Goal: Transaction & Acquisition: Purchase product/service

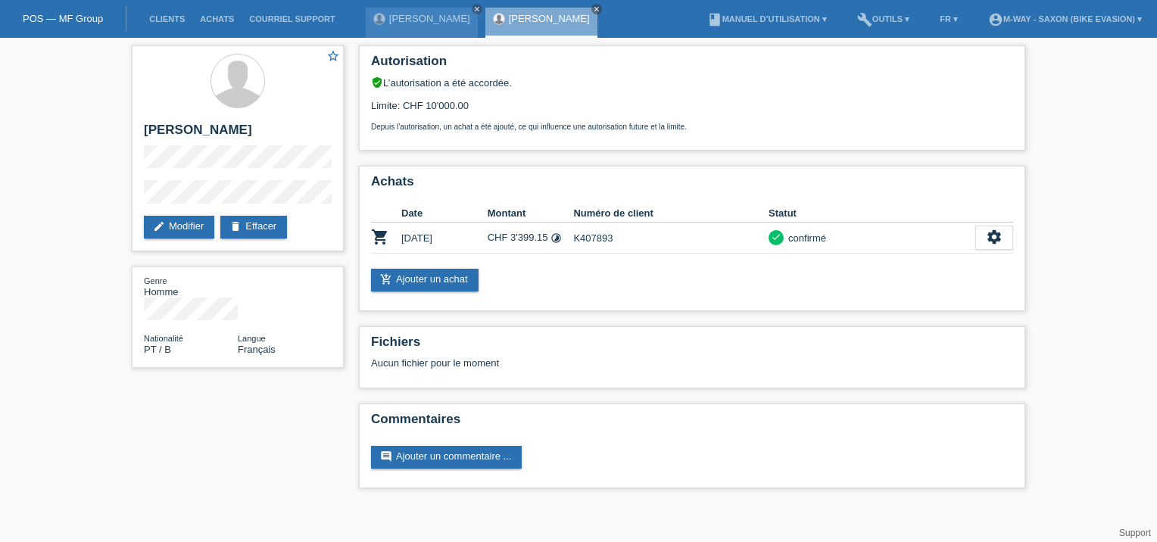
click at [94, 12] on div "POS — MF Group" at bounding box center [63, 18] width 126 height 25
click at [94, 14] on link "POS — MF Group" at bounding box center [63, 18] width 80 height 11
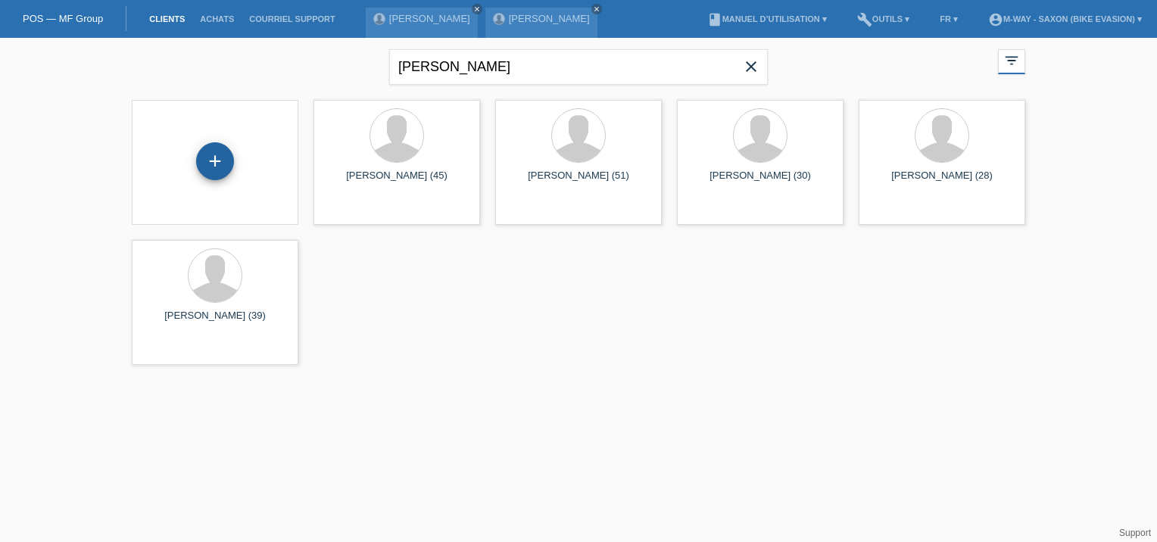
click at [223, 173] on div "+" at bounding box center [215, 161] width 38 height 38
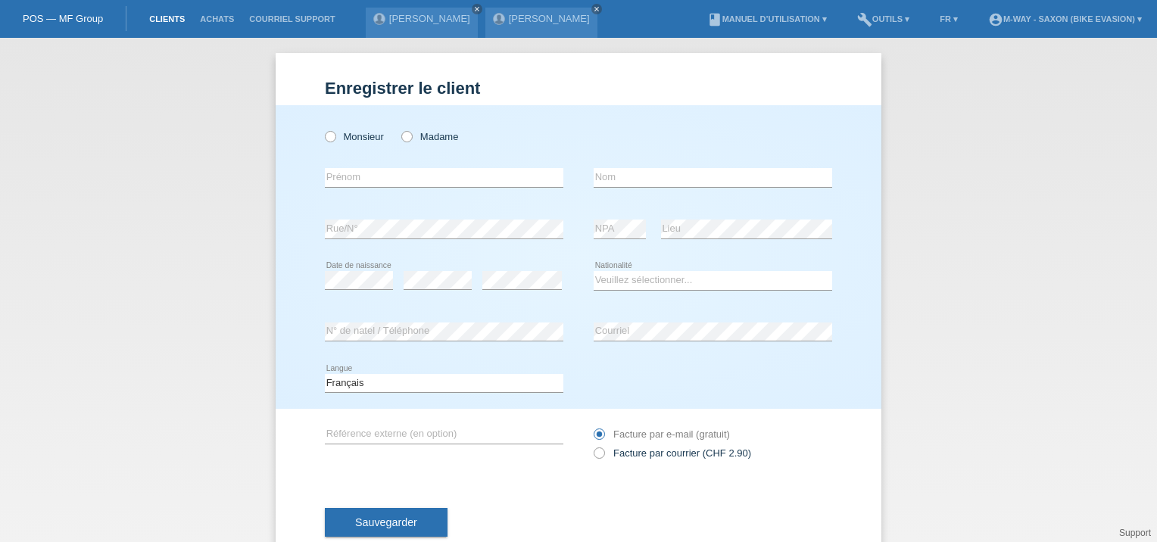
click at [155, 16] on link "Clients" at bounding box center [167, 18] width 51 height 9
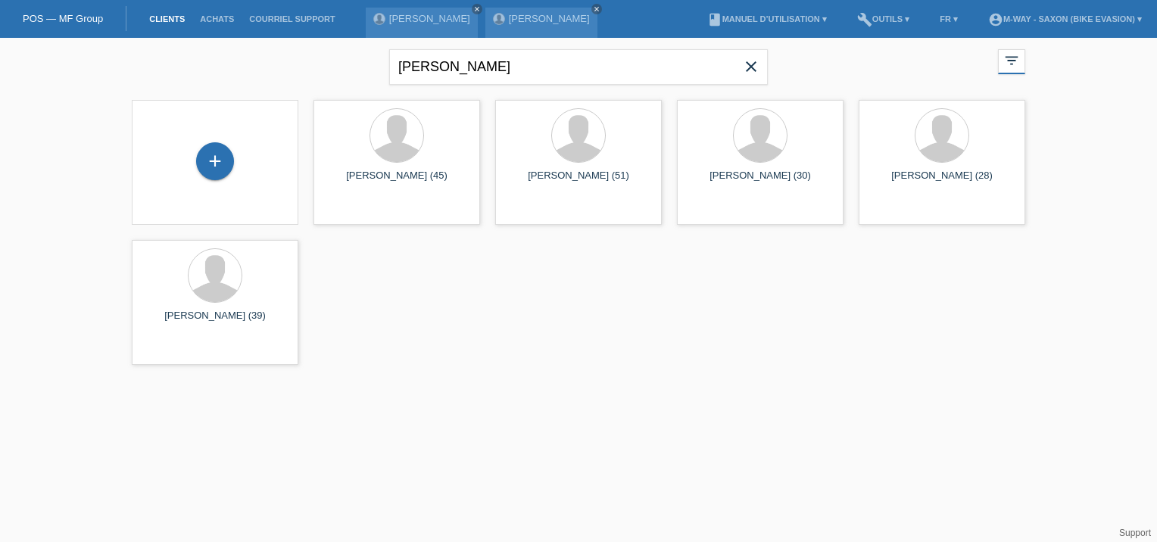
click at [754, 62] on icon "close" at bounding box center [751, 67] width 18 height 18
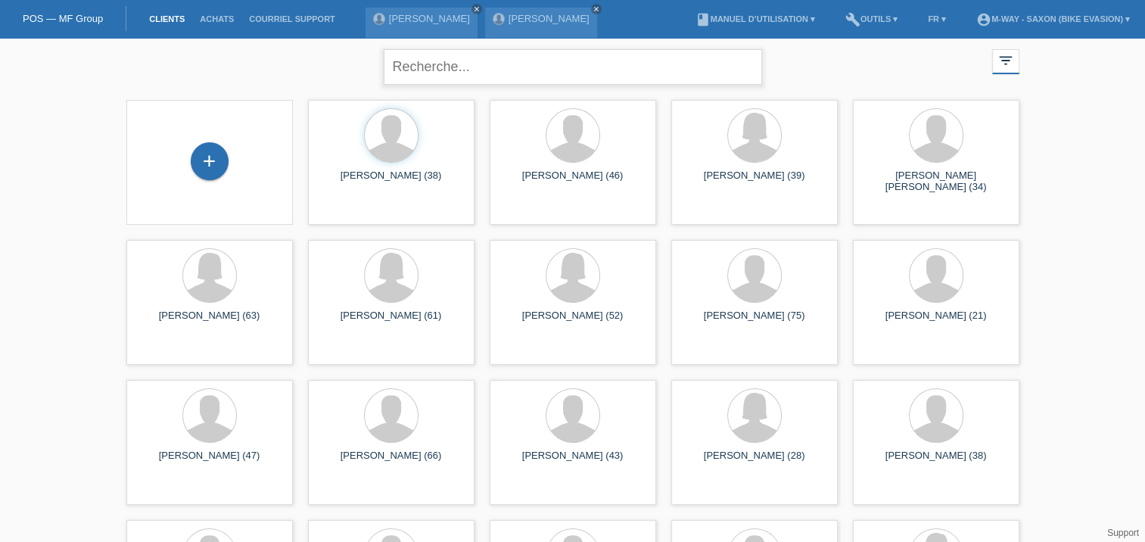
click at [548, 73] on input "text" at bounding box center [573, 67] width 379 height 36
type input "gil"
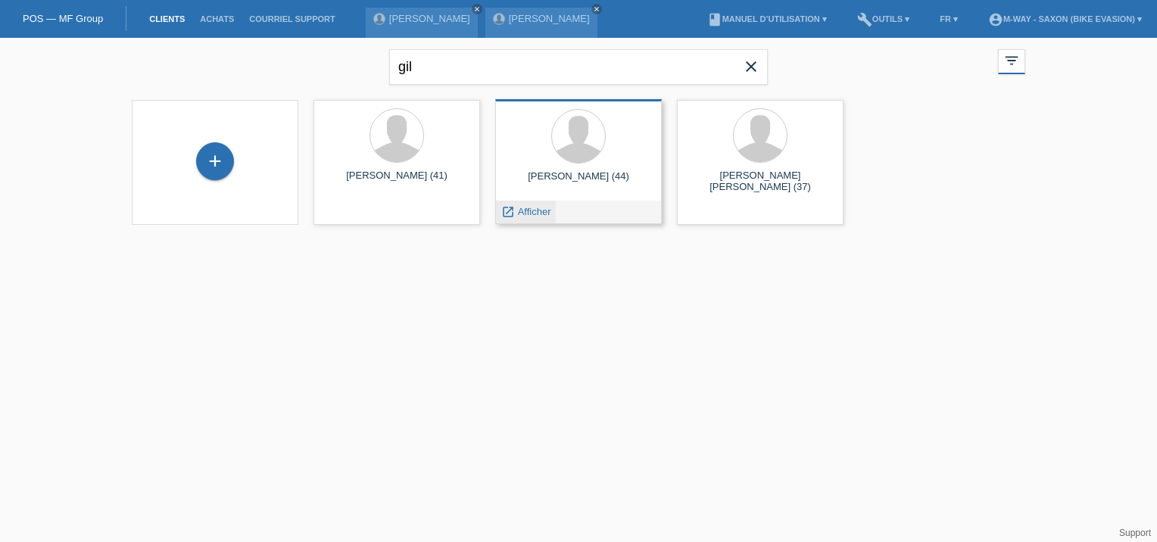
click at [532, 213] on span "Afficher" at bounding box center [534, 211] width 33 height 11
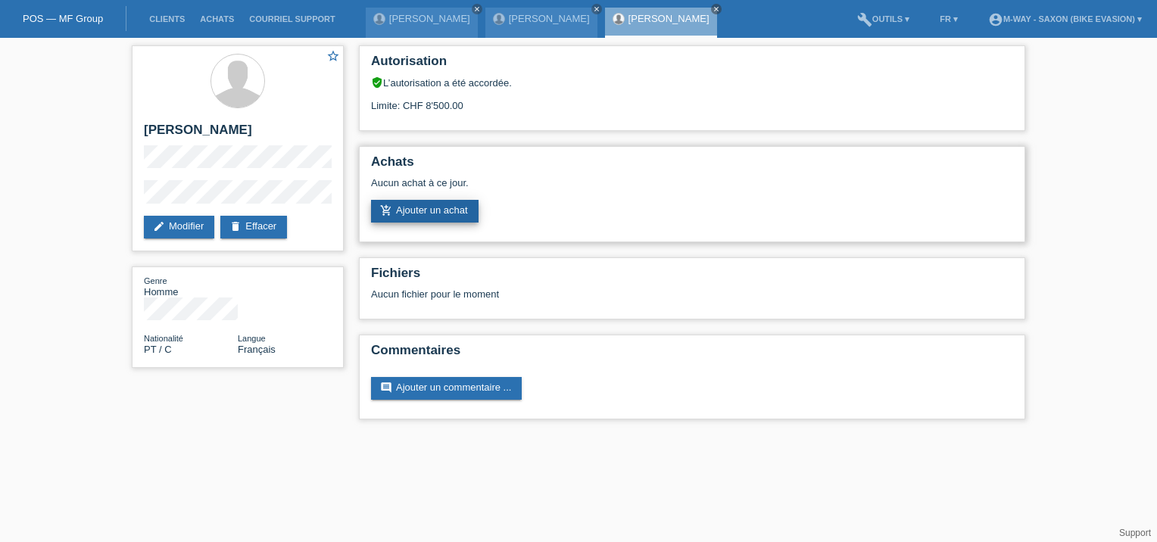
click at [427, 215] on link "add_shopping_cart Ajouter un achat" at bounding box center [425, 211] width 108 height 23
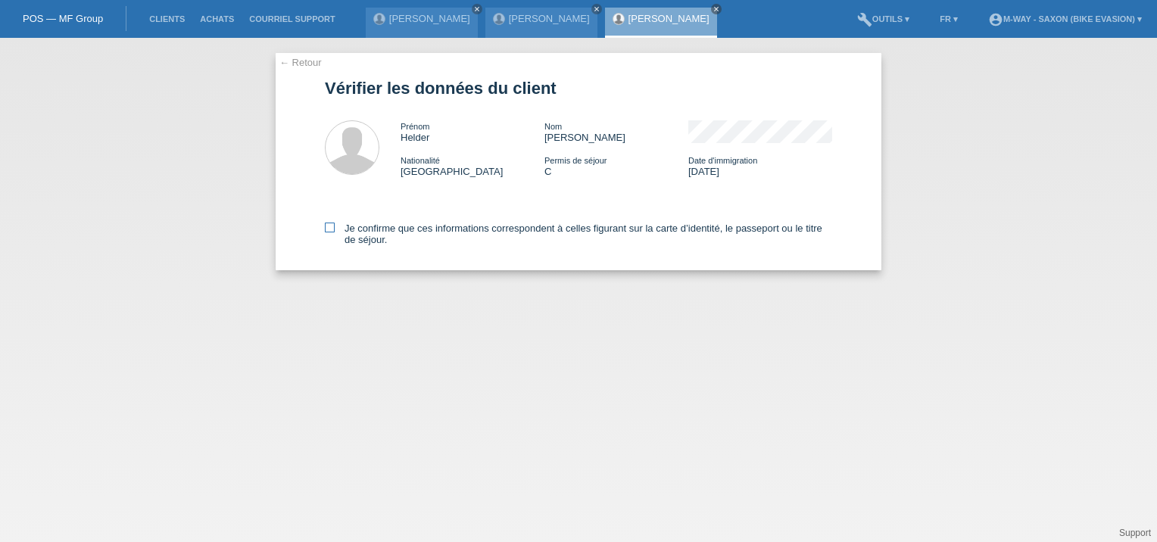
click at [327, 227] on icon at bounding box center [330, 228] width 10 height 10
click at [327, 227] on input "Je confirme que ces informations correspondent à celles figurant sur la carte d…" at bounding box center [330, 228] width 10 height 10
checkbox input "true"
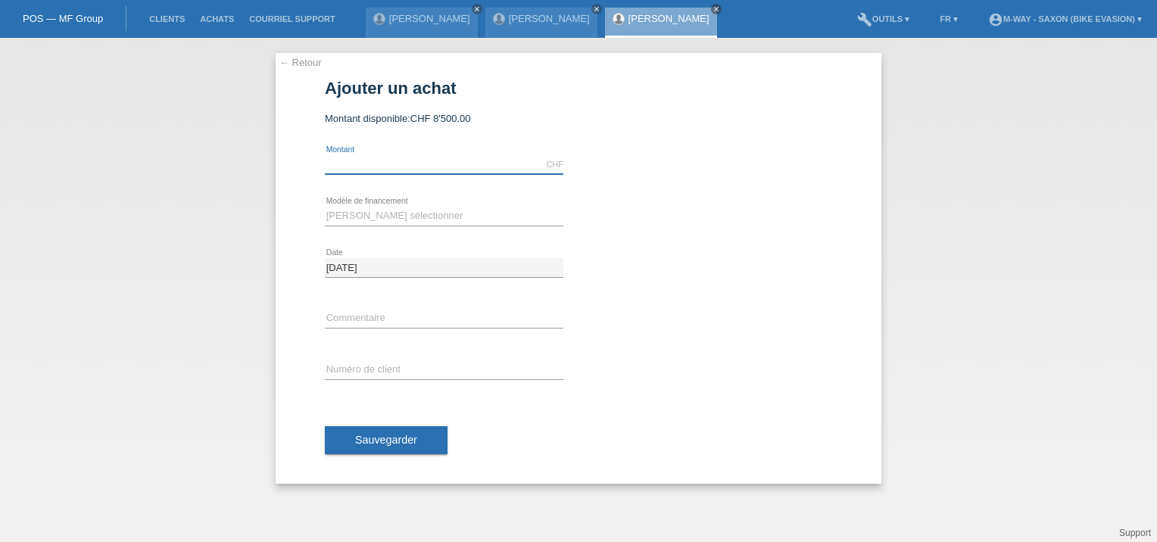
click at [502, 171] on input "text" at bounding box center [444, 164] width 238 height 19
type input "4249.15"
click at [341, 210] on select "[PERSON_NAME] sélectionner Taux fixes Achat sur facture avec paiement partiel" at bounding box center [444, 216] width 238 height 18
select select "77"
click at [325, 207] on select "[PERSON_NAME] sélectionner Taux fixes Achat sur facture avec paiement partiel" at bounding box center [444, 216] width 238 height 18
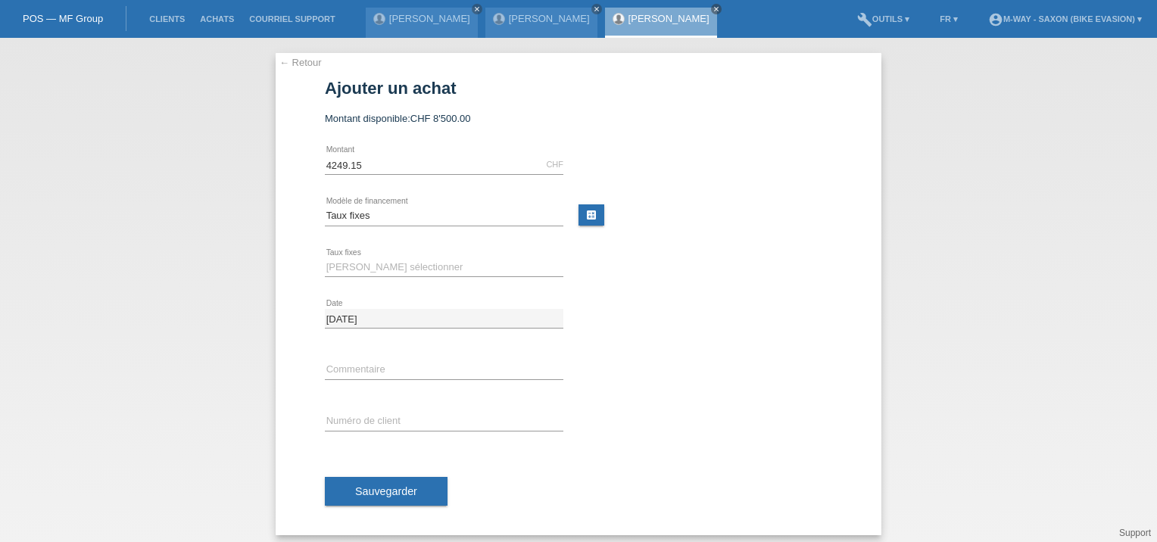
click at [353, 256] on div "[PERSON_NAME] sélectionner 4 versements 5 versements 6 versements 7 versements …" at bounding box center [444, 267] width 238 height 51
click at [352, 268] on select "Veuillez sélectionner 4 versements 5 versements 6 versements 7 versements 8 ver…" at bounding box center [444, 267] width 238 height 18
select select "202"
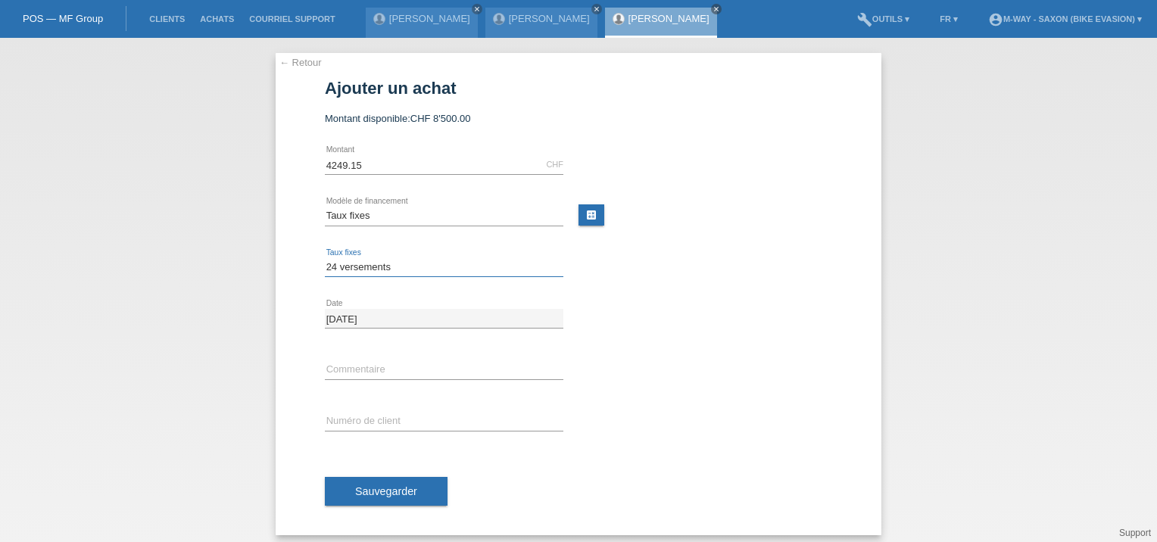
click at [325, 258] on select "Veuillez sélectionner 4 versements 5 versements 6 versements 7 versements 8 ver…" at bounding box center [444, 267] width 238 height 18
click at [360, 367] on input "text" at bounding box center [444, 369] width 238 height 19
click at [357, 423] on input "text" at bounding box center [444, 421] width 238 height 19
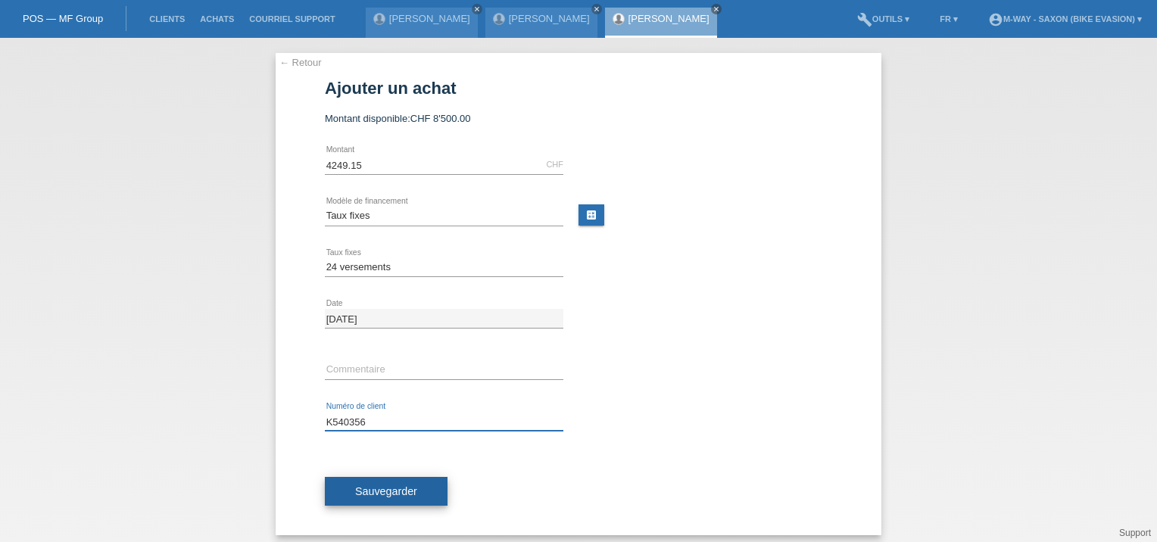
type input "K540356"
click at [371, 498] on button "Sauvegarder" at bounding box center [386, 491] width 123 height 29
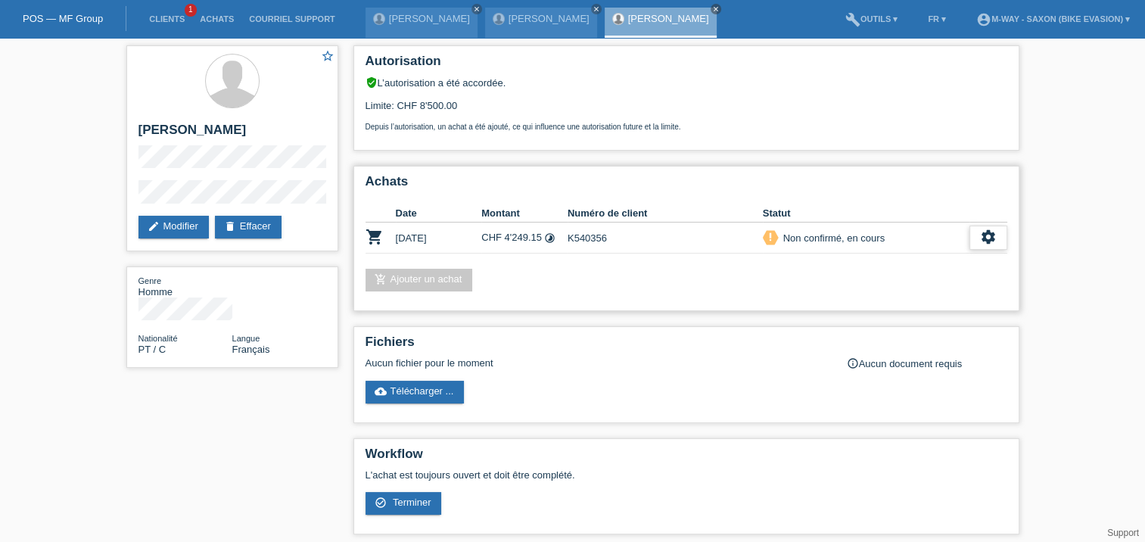
click at [983, 235] on icon "settings" at bounding box center [988, 237] width 17 height 17
click at [902, 280] on span "Télécharger CGV" at bounding box center [902, 284] width 81 height 18
click at [988, 236] on icon "settings" at bounding box center [988, 237] width 17 height 17
click at [886, 301] on span "Terminer" at bounding box center [883, 307] width 43 height 18
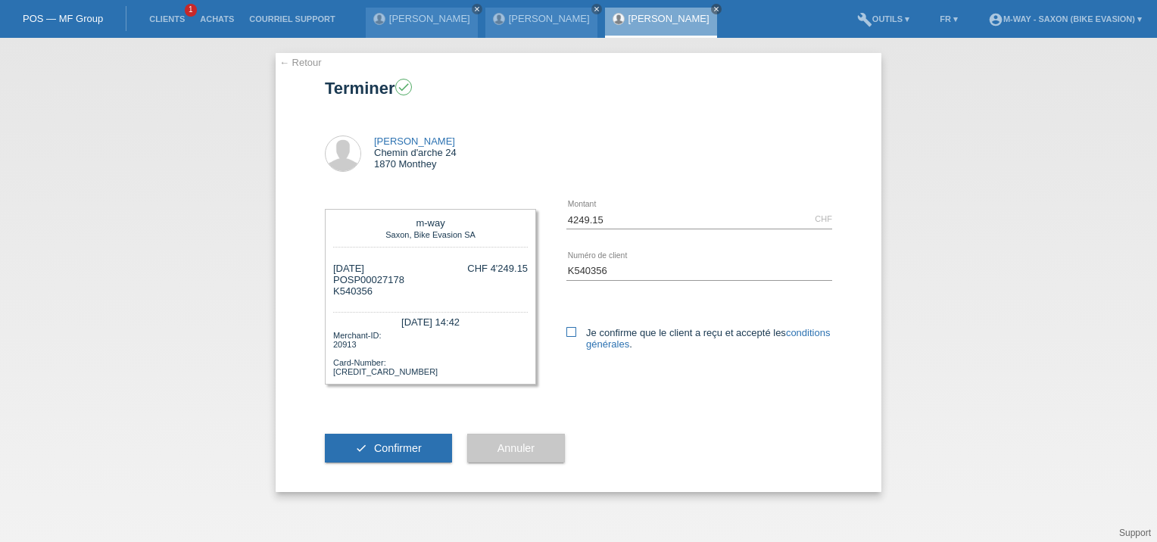
click at [578, 330] on label "Je confirme que le client a reçu et accepté les conditions générales ." at bounding box center [699, 338] width 266 height 23
click at [576, 330] on input "Je confirme que le client a reçu et accepté les conditions générales ." at bounding box center [571, 332] width 10 height 10
checkbox input "true"
click at [414, 448] on span "Confirmer" at bounding box center [398, 448] width 48 height 12
